Goal: Transaction & Acquisition: Download file/media

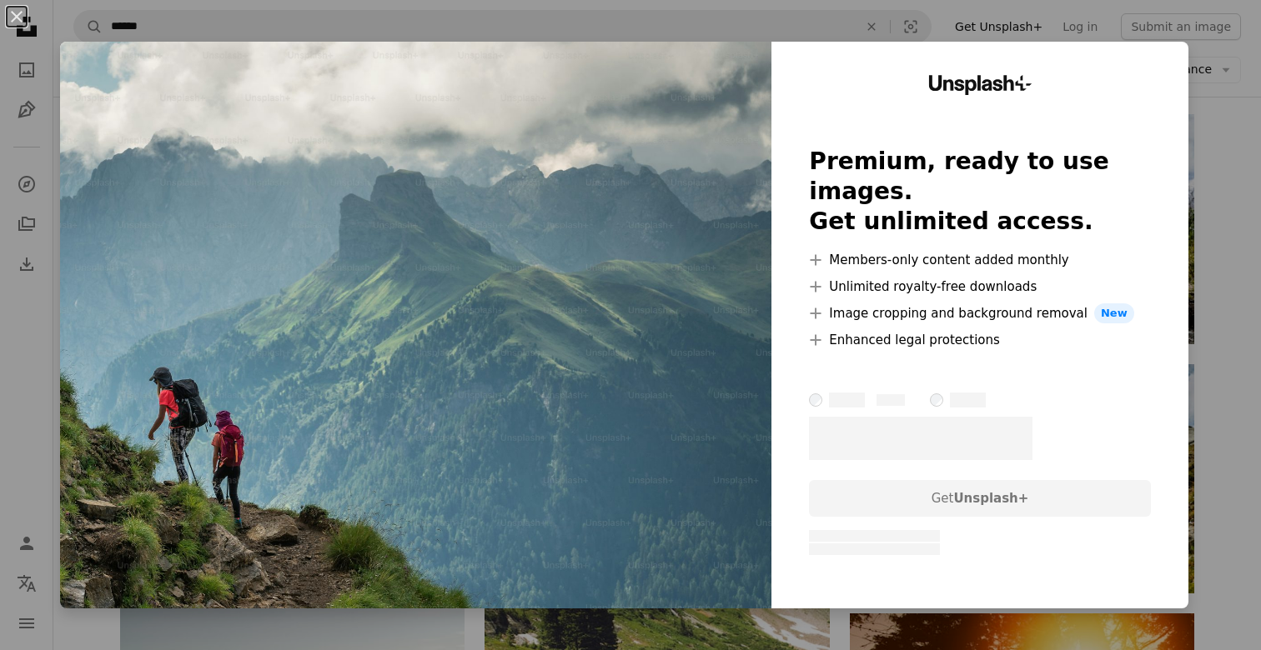
scroll to position [114, 0]
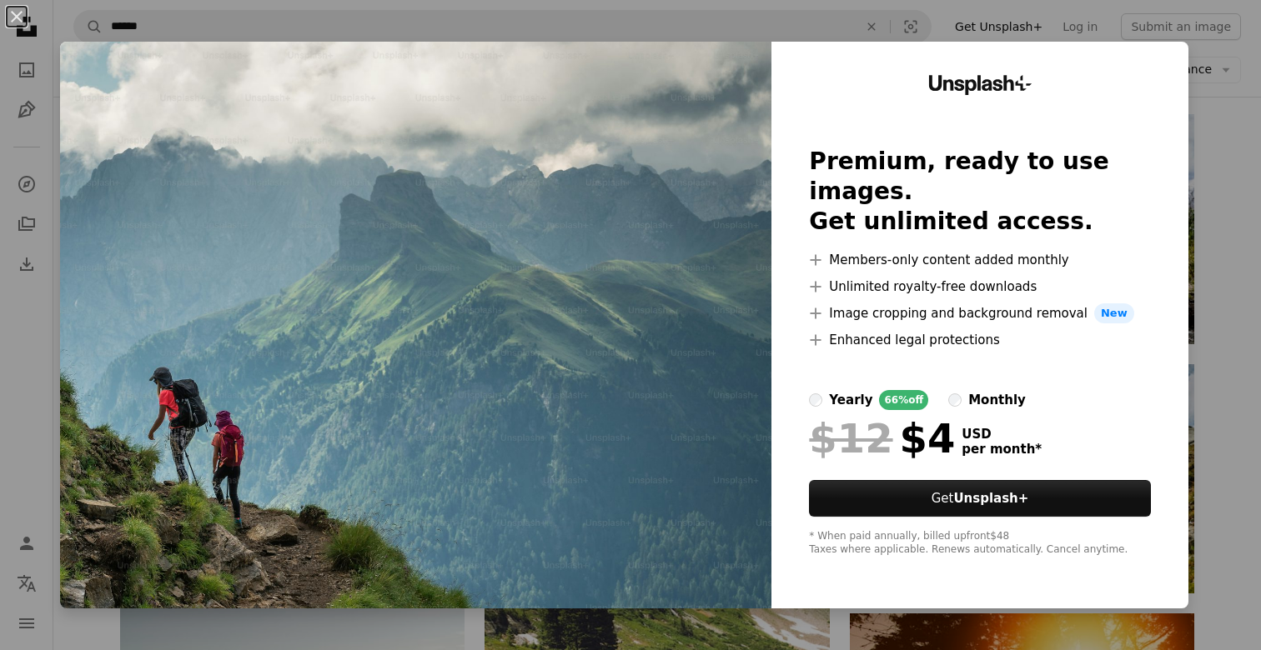
click at [1222, 153] on div "An X shape Unsplash+ Premium, ready to use images. Get unlimited access. A plus…" at bounding box center [630, 325] width 1261 height 650
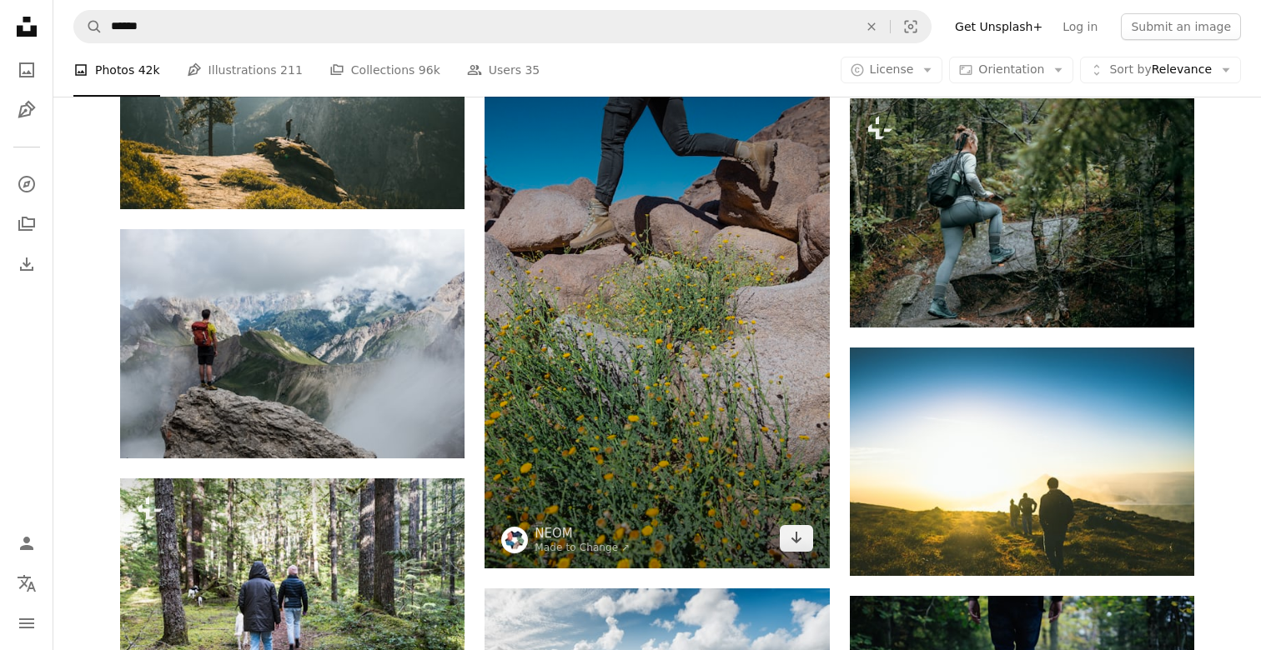
scroll to position [4934, 0]
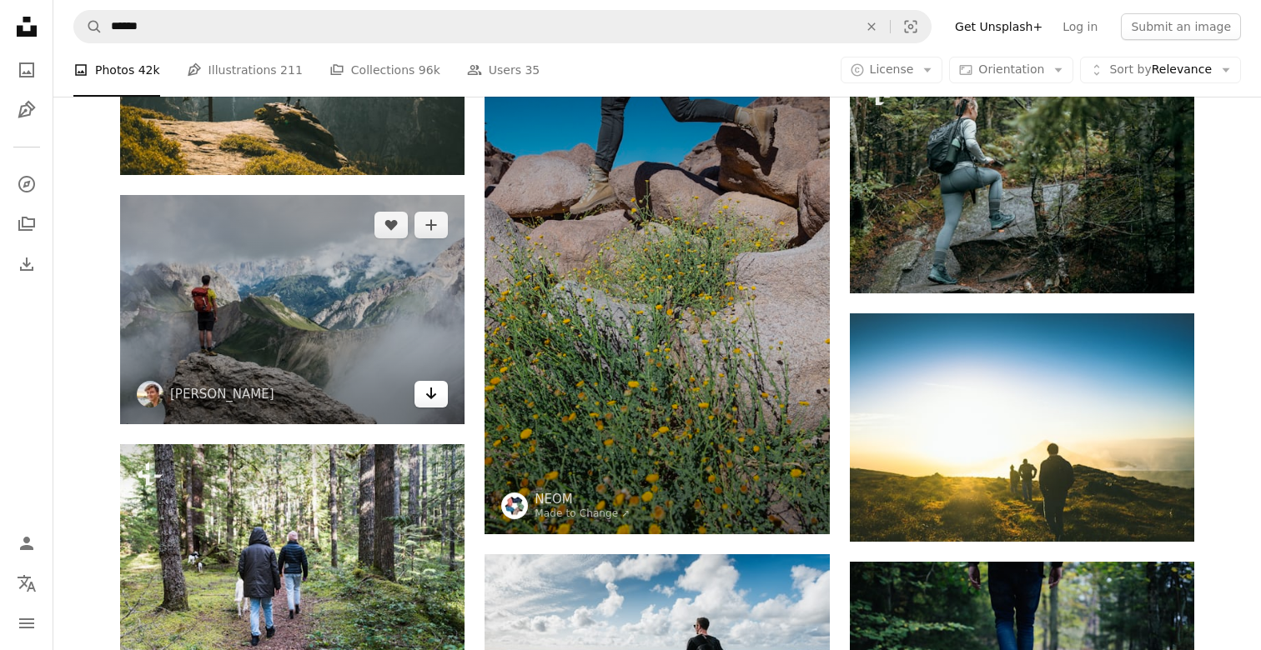
click at [439, 396] on link "Arrow pointing down" at bounding box center [430, 394] width 33 height 27
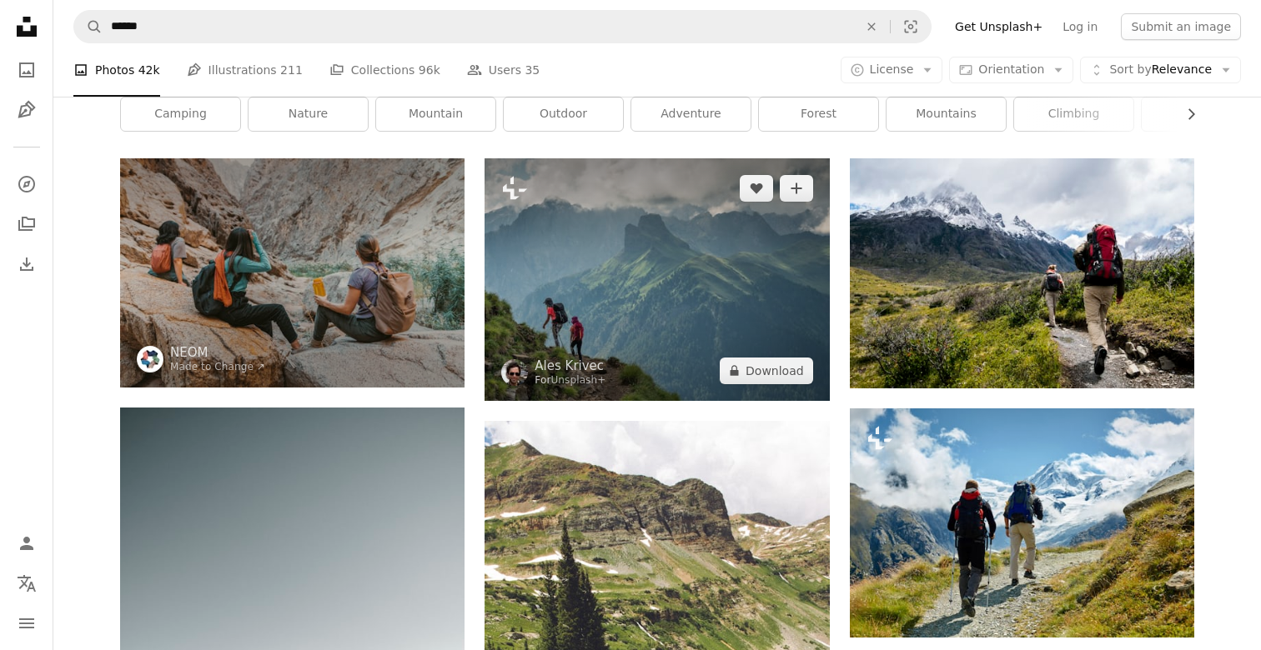
scroll to position [72, 0]
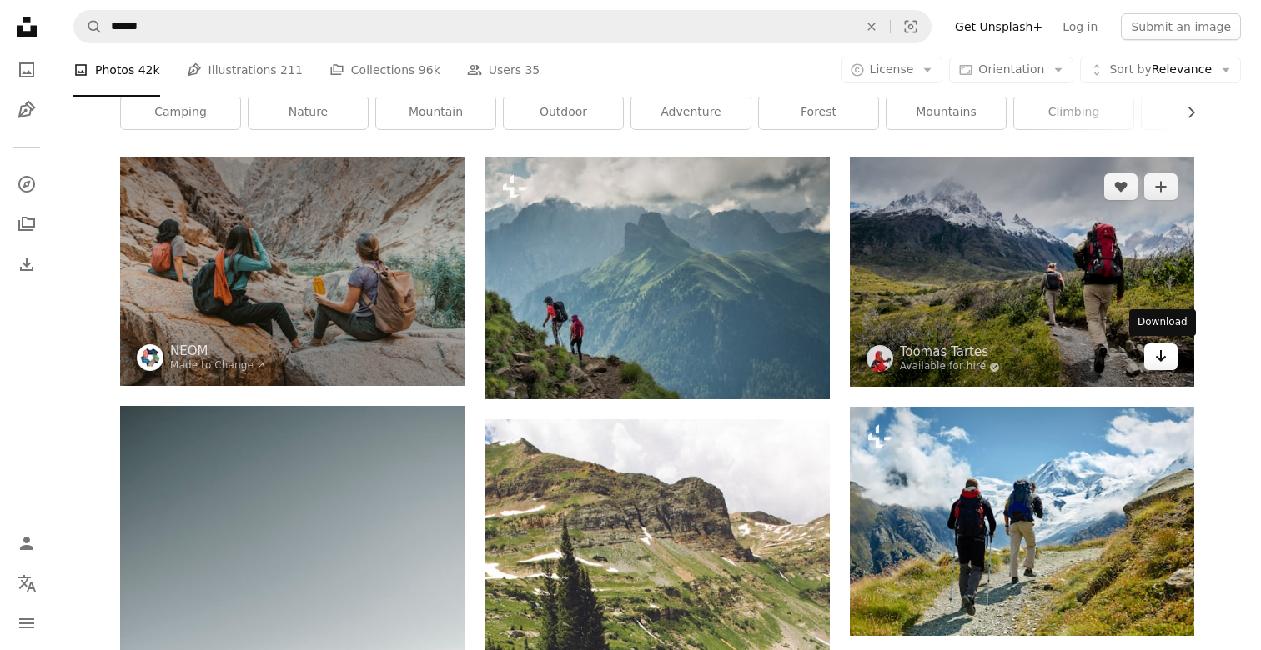
click at [1161, 355] on icon "Arrow pointing down" at bounding box center [1160, 356] width 13 height 20
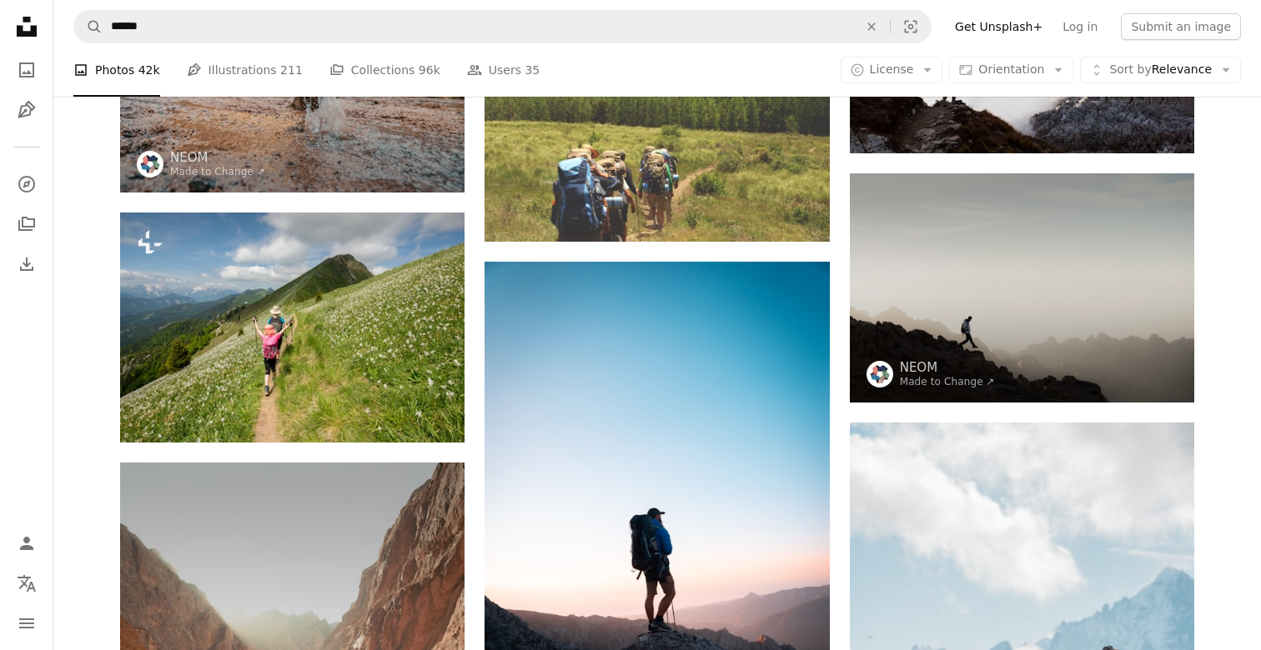
scroll to position [2305, 0]
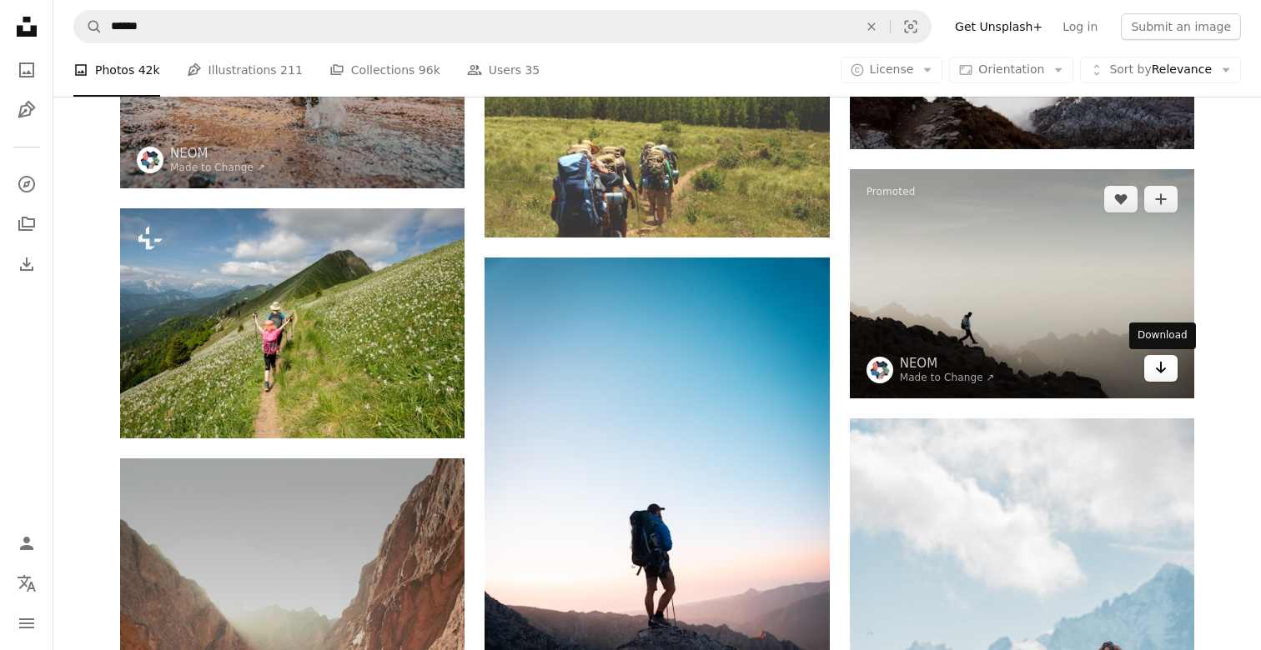
click at [1164, 367] on icon "Arrow pointing down" at bounding box center [1160, 368] width 13 height 20
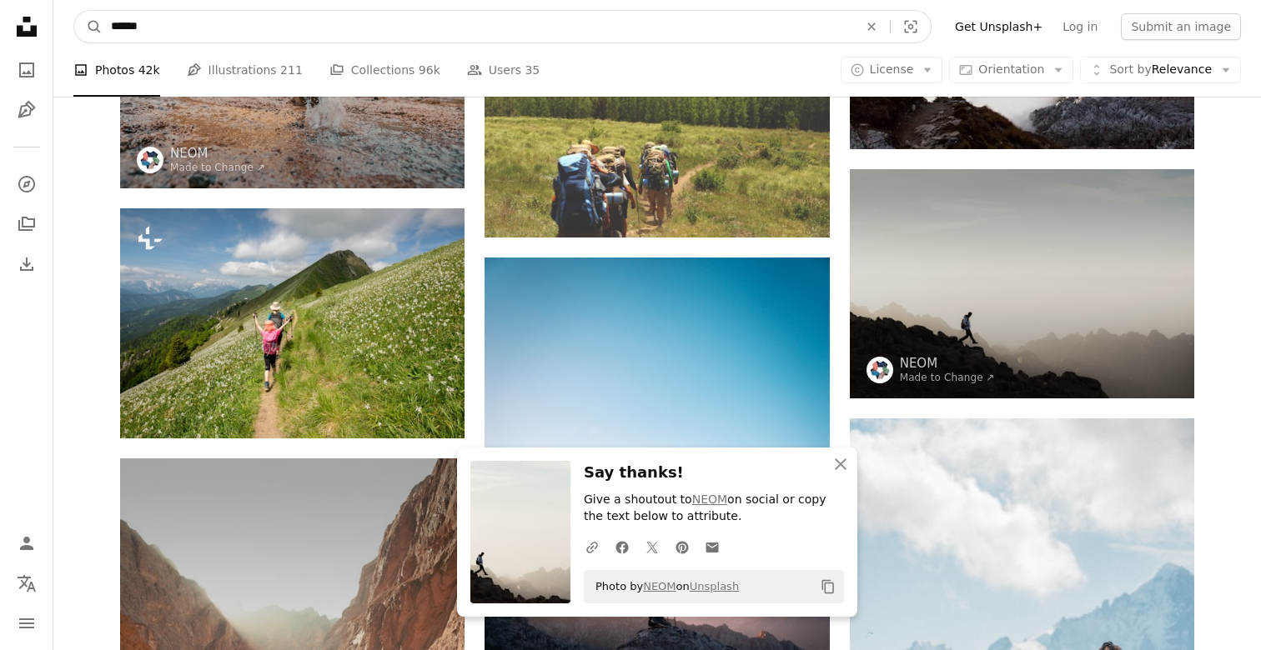
click at [238, 28] on input "******" at bounding box center [478, 27] width 750 height 32
type input "***"
click at [88, 27] on button "A magnifying glass" at bounding box center [88, 27] width 28 height 32
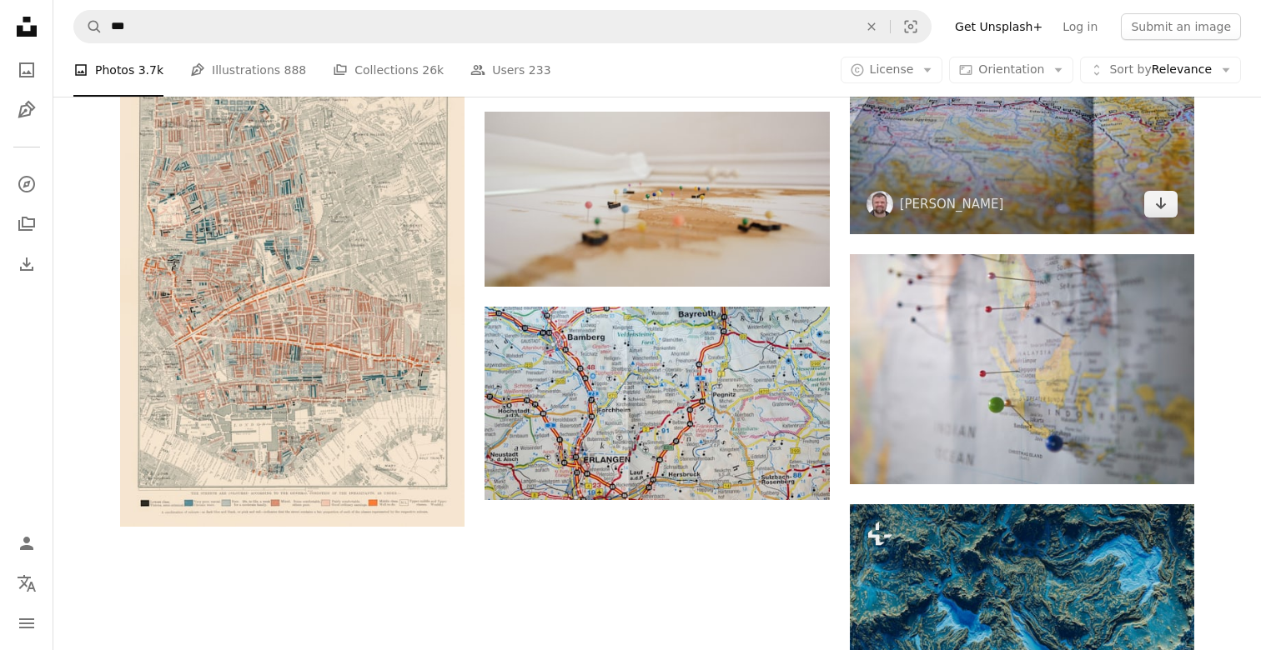
scroll to position [1959, 0]
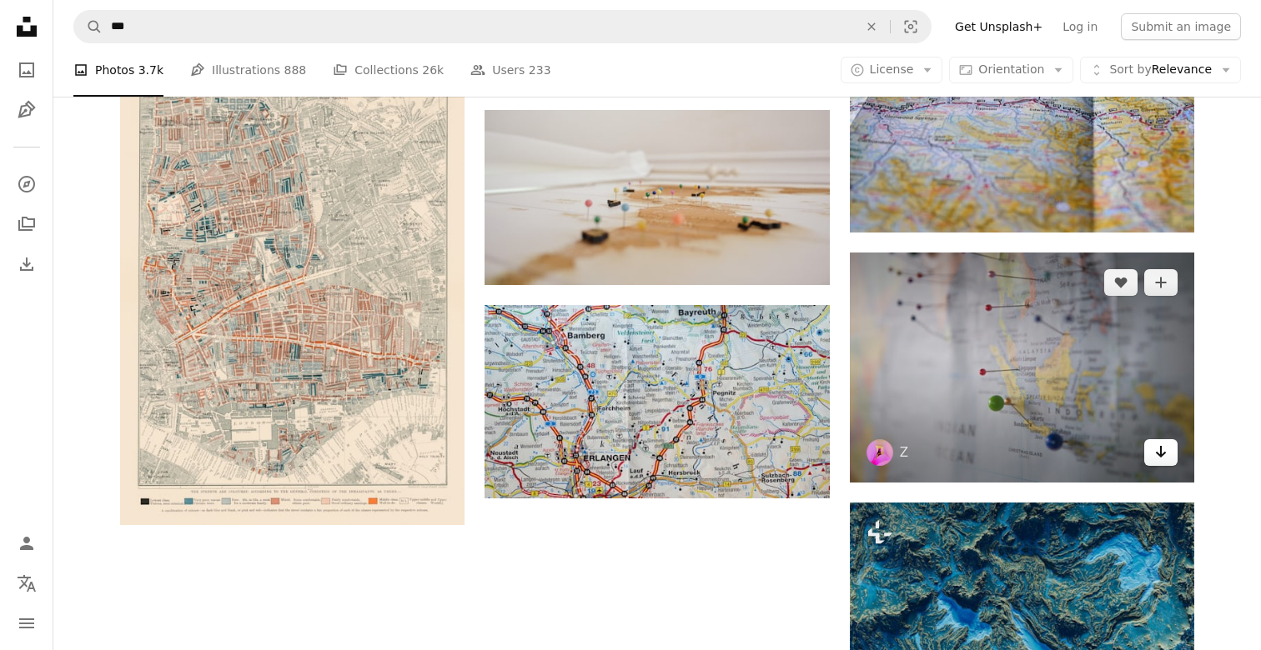
click at [1159, 452] on icon "Download" at bounding box center [1161, 452] width 11 height 12
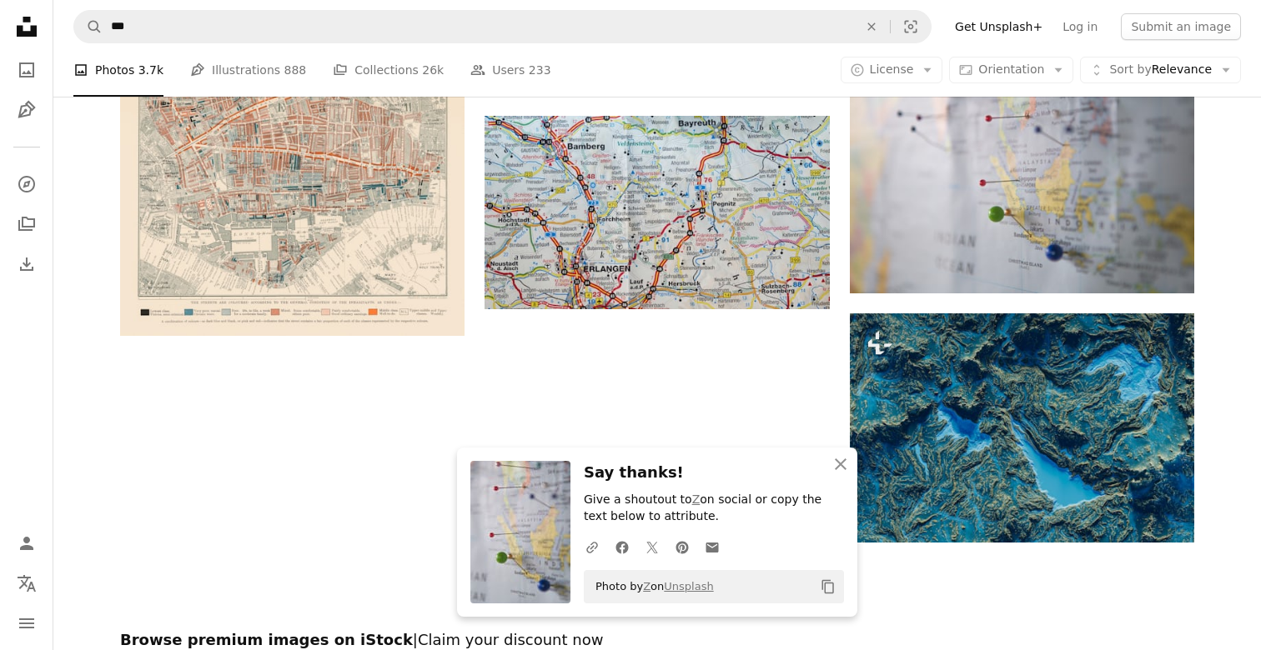
scroll to position [2045, 0]
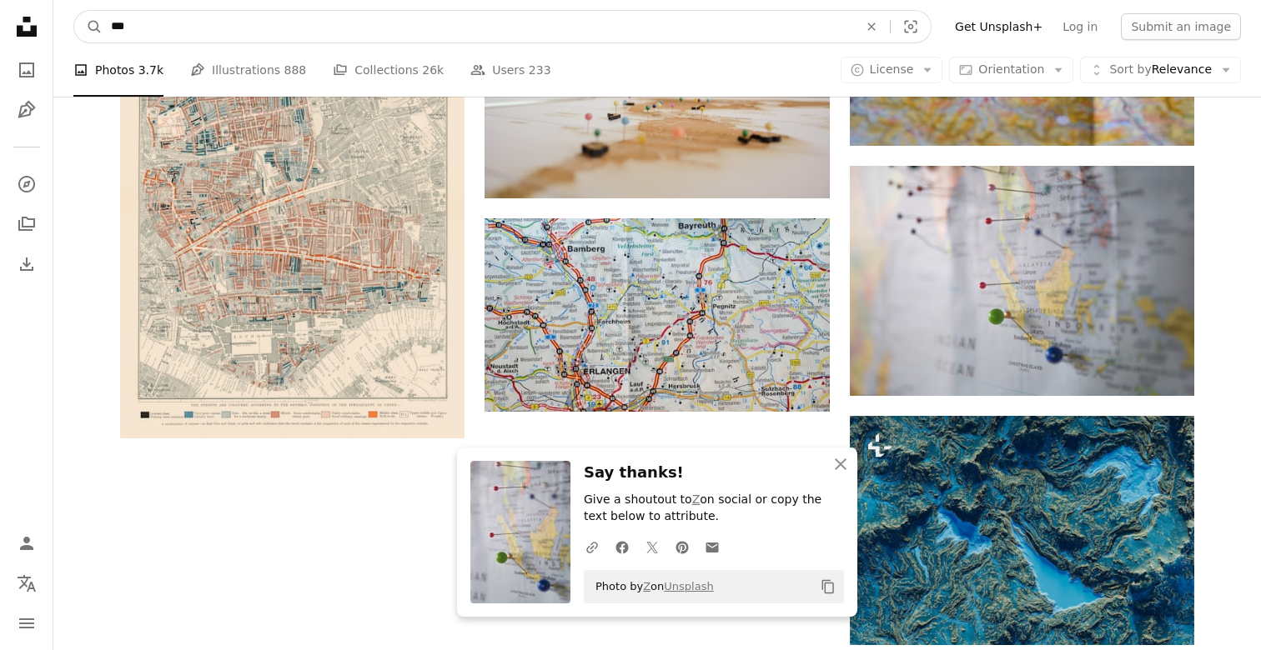
click at [483, 30] on input "***" at bounding box center [478, 27] width 750 height 32
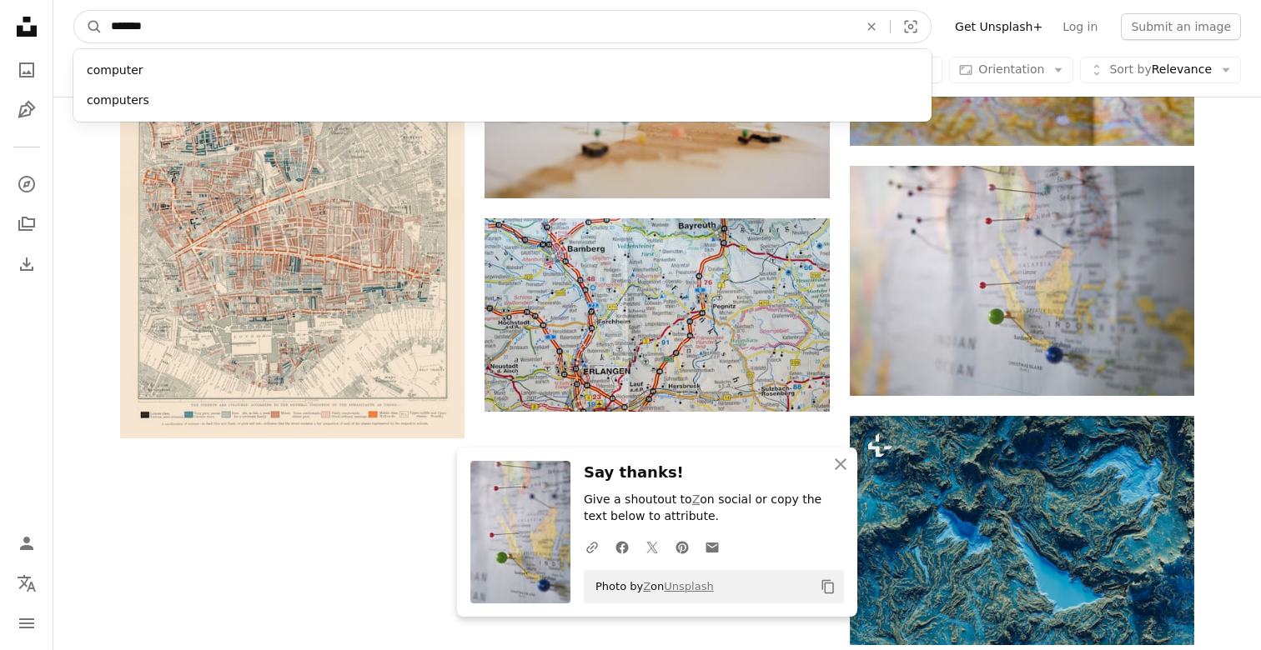
type input "*******"
click at [88, 27] on button "A magnifying glass" at bounding box center [88, 27] width 28 height 32
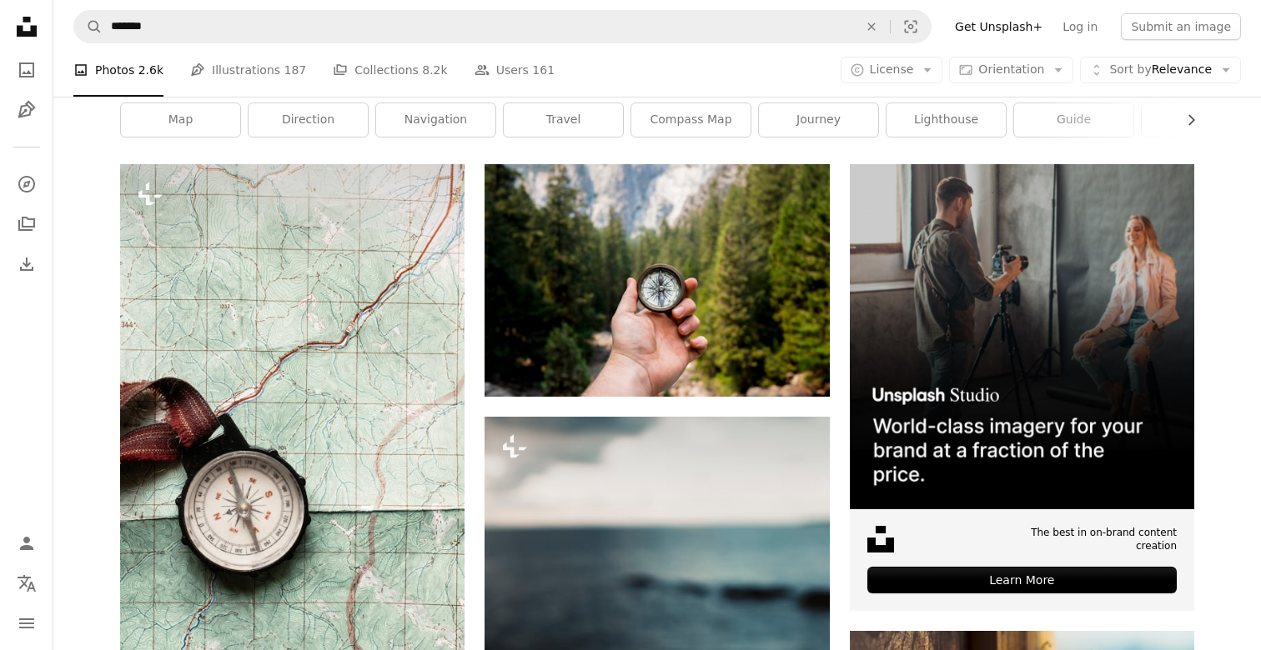
scroll to position [262, 0]
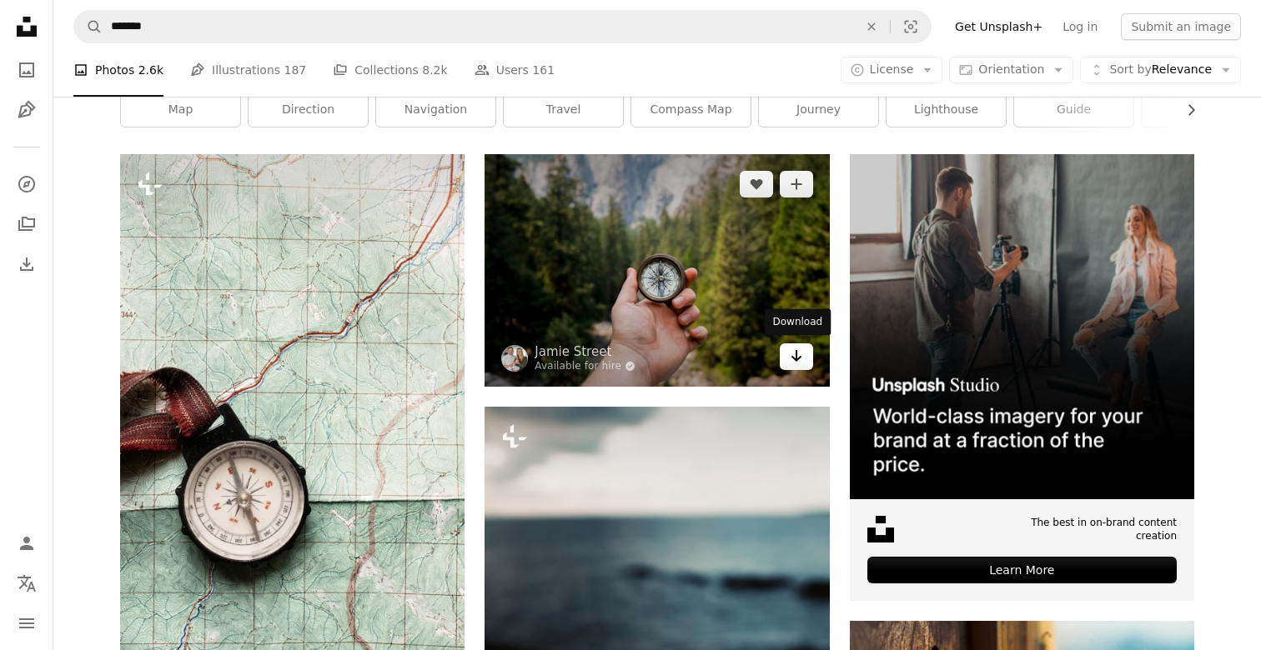
click at [796, 359] on icon "Download" at bounding box center [795, 356] width 11 height 12
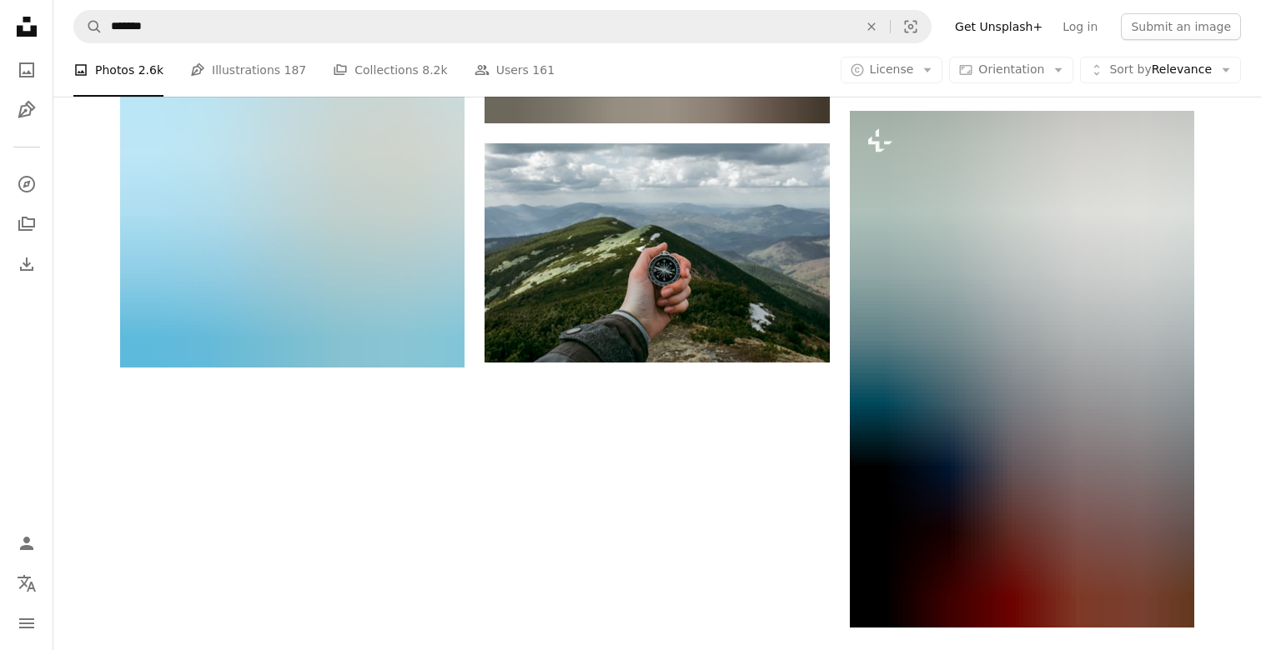
scroll to position [2690, 0]
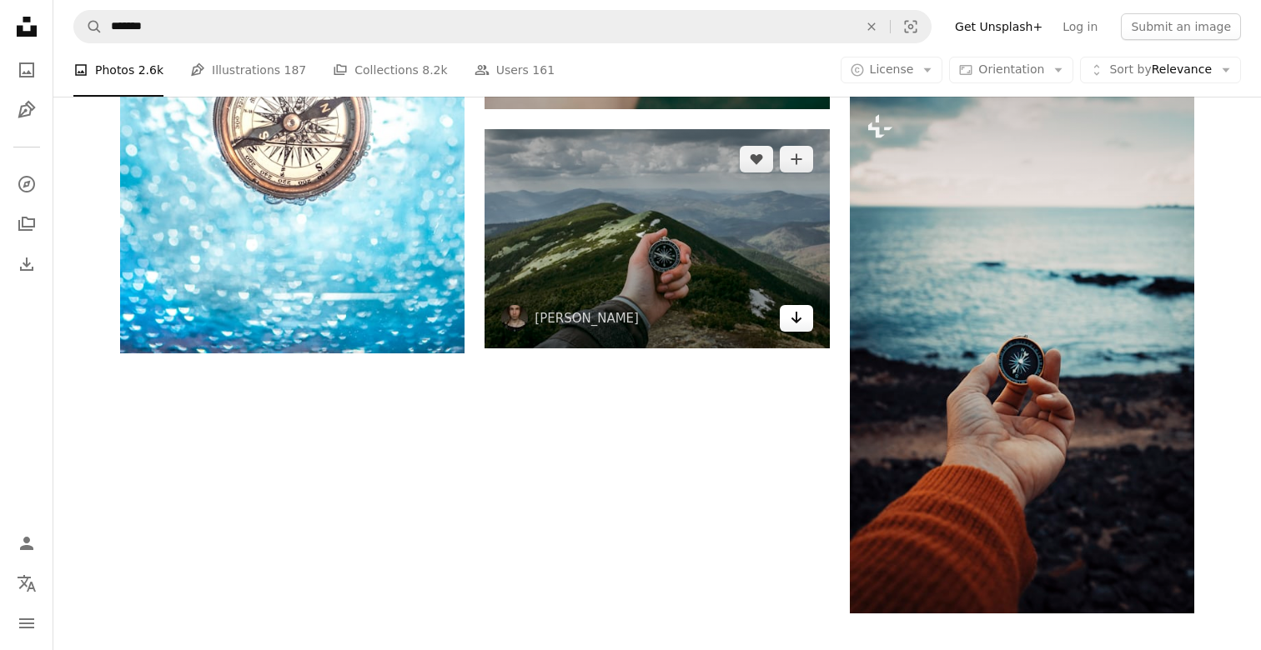
click at [800, 321] on icon "Arrow pointing down" at bounding box center [796, 318] width 13 height 20
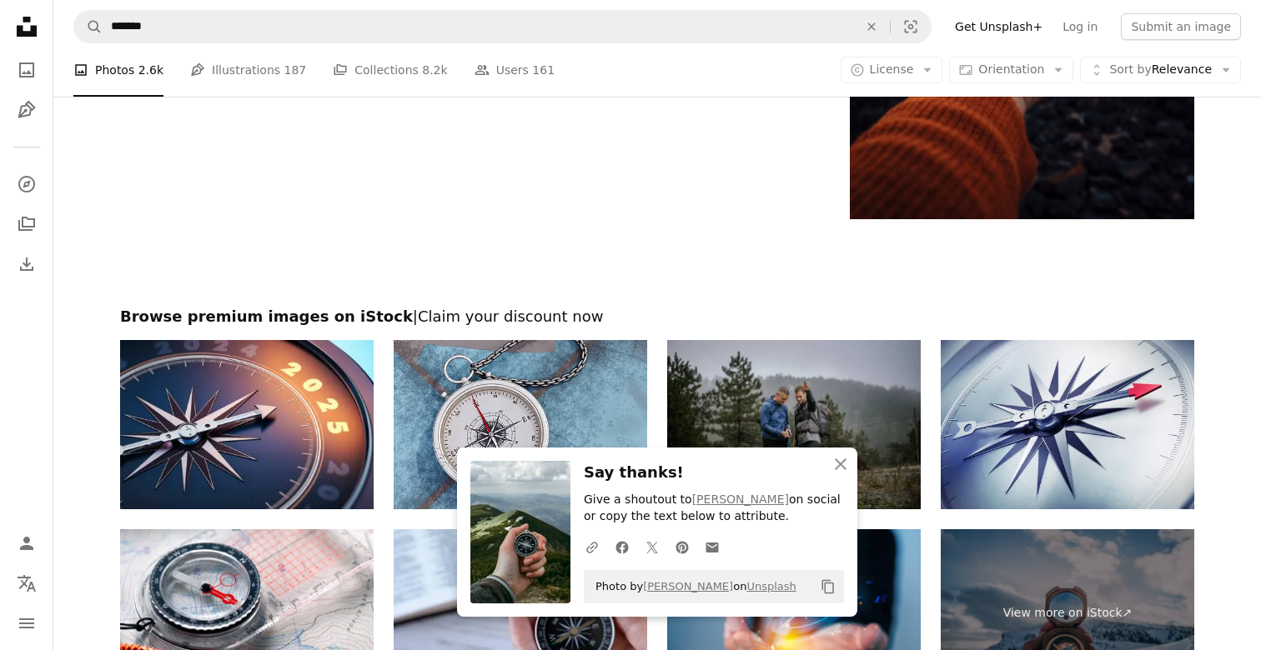
scroll to position [3163, 0]
